Goal: Transaction & Acquisition: Purchase product/service

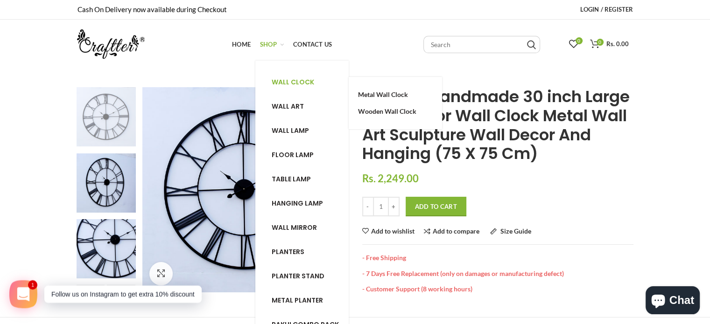
click at [293, 77] on span "Wall clock" at bounding box center [293, 81] width 42 height 9
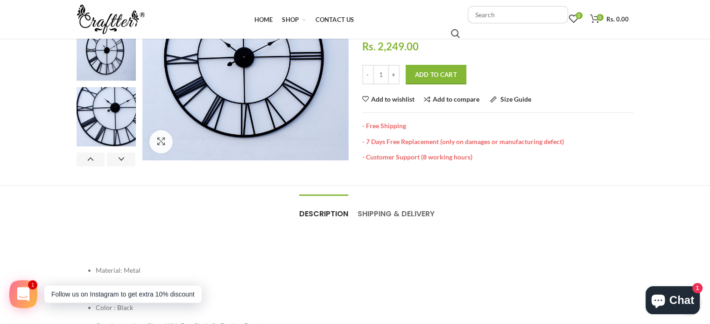
scroll to position [93, 0]
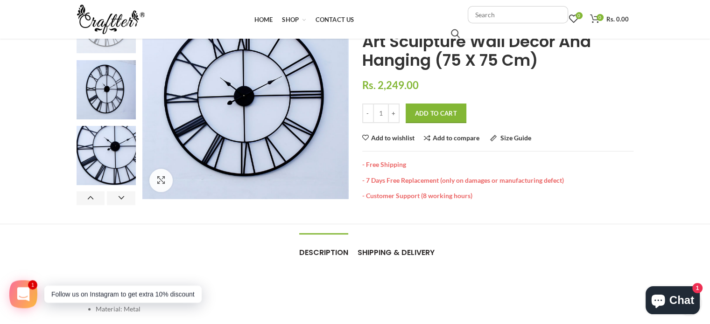
click at [395, 250] on span "Shipping & Delivery" at bounding box center [395, 252] width 77 height 11
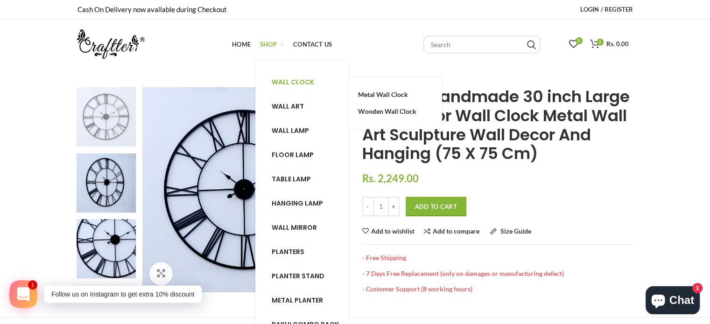
click at [291, 84] on span "Wall clock" at bounding box center [293, 81] width 42 height 9
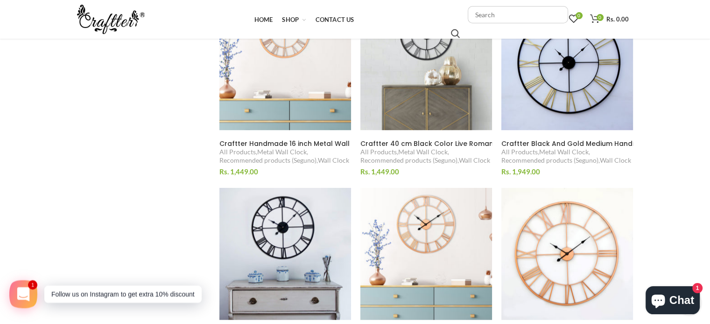
scroll to position [560, 0]
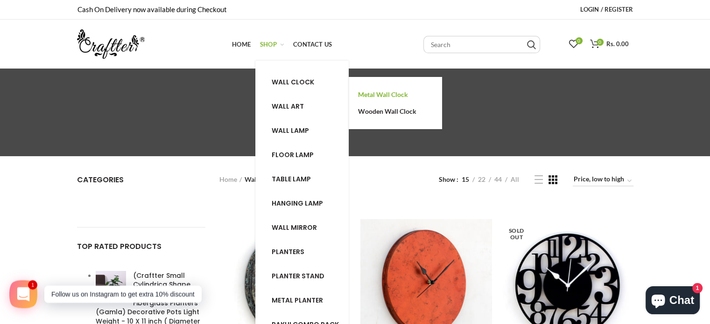
click at [382, 91] on span "Metal Wall Clock" at bounding box center [383, 95] width 50 height 8
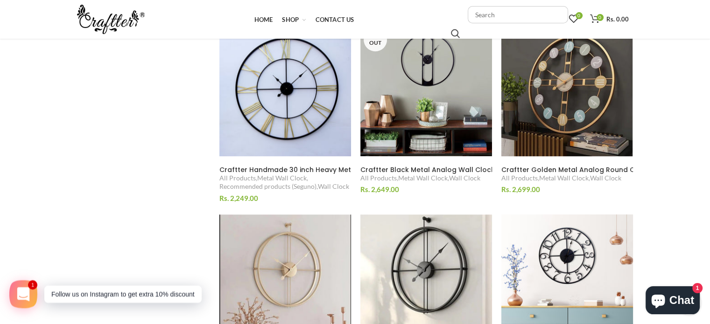
scroll to position [1027, 0]
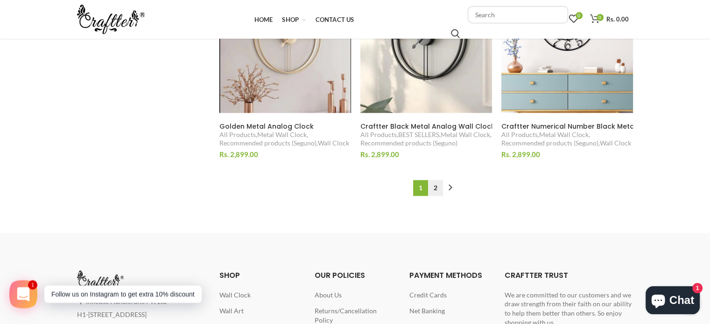
click at [435, 189] on link "2" at bounding box center [435, 188] width 15 height 16
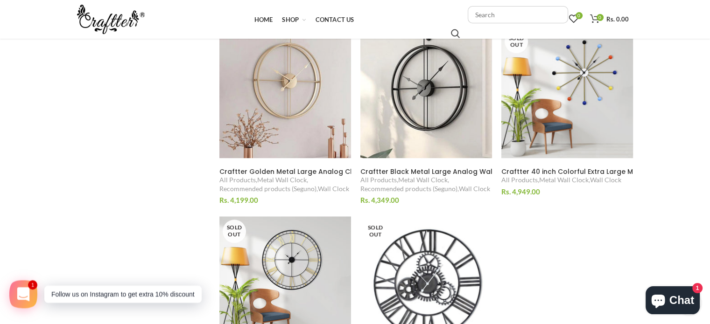
scroll to position [535, 0]
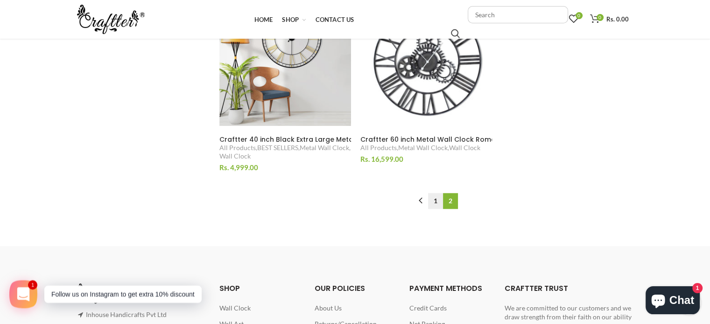
click at [439, 200] on link "1" at bounding box center [435, 201] width 15 height 16
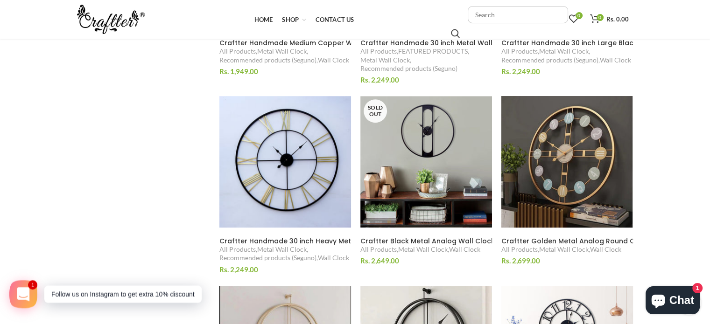
scroll to position [862, 0]
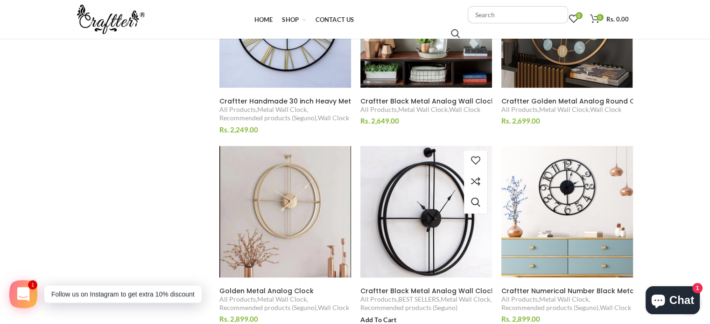
click at [461, 184] on img at bounding box center [426, 212] width 144 height 144
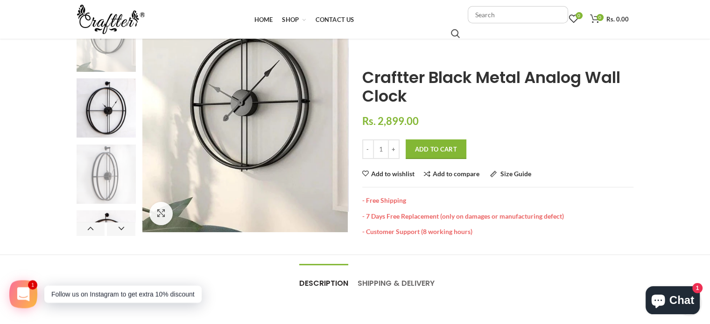
scroll to position [152, 0]
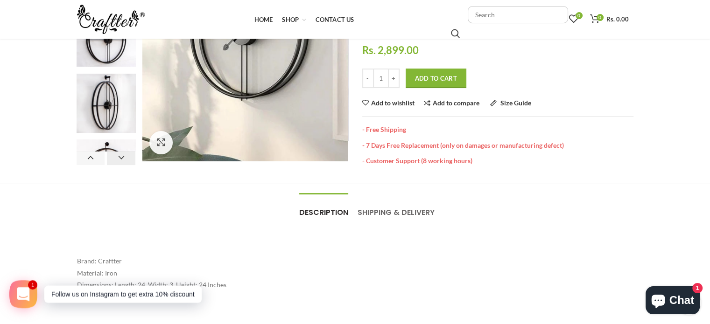
click at [121, 154] on button "Next" at bounding box center [121, 158] width 28 height 14
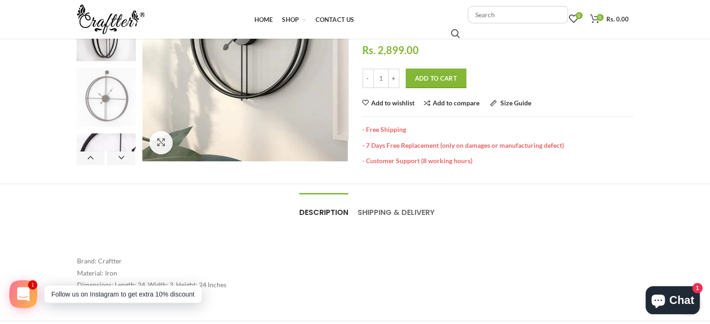
click at [121, 112] on img at bounding box center [106, 97] width 59 height 59
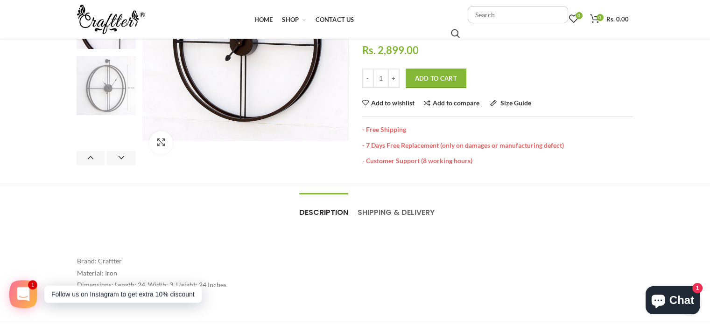
click at [115, 105] on img at bounding box center [106, 85] width 59 height 59
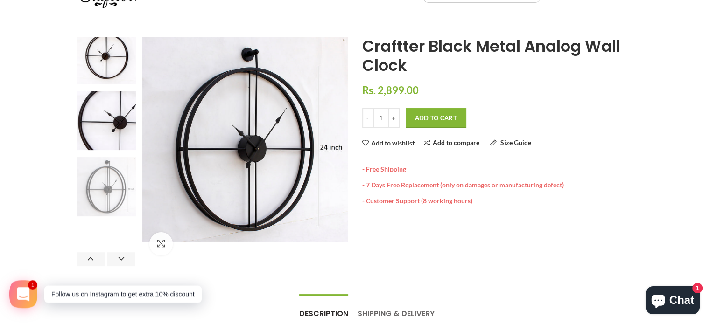
scroll to position [0, 0]
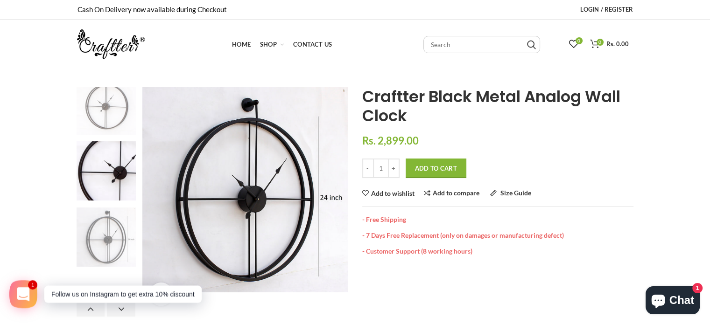
click at [109, 110] on img at bounding box center [106, 105] width 59 height 59
